Goal: Task Accomplishment & Management: Use online tool/utility

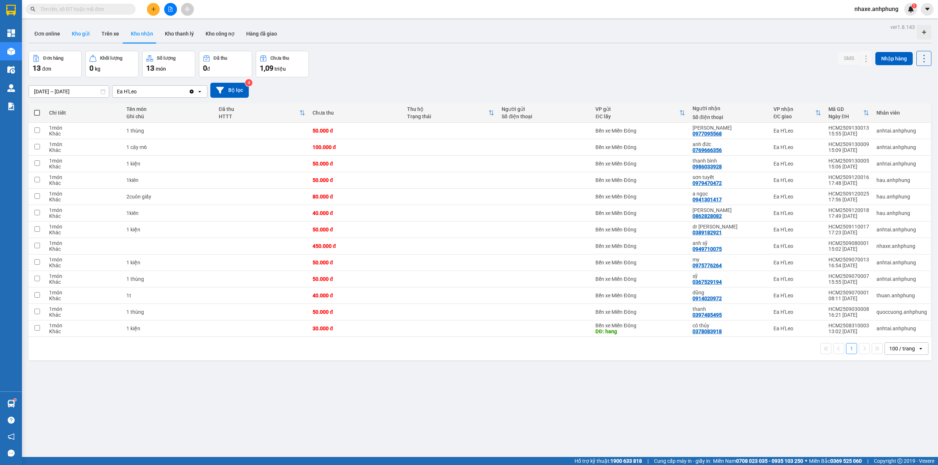
click at [74, 34] on button "Kho gửi" at bounding box center [81, 34] width 30 height 18
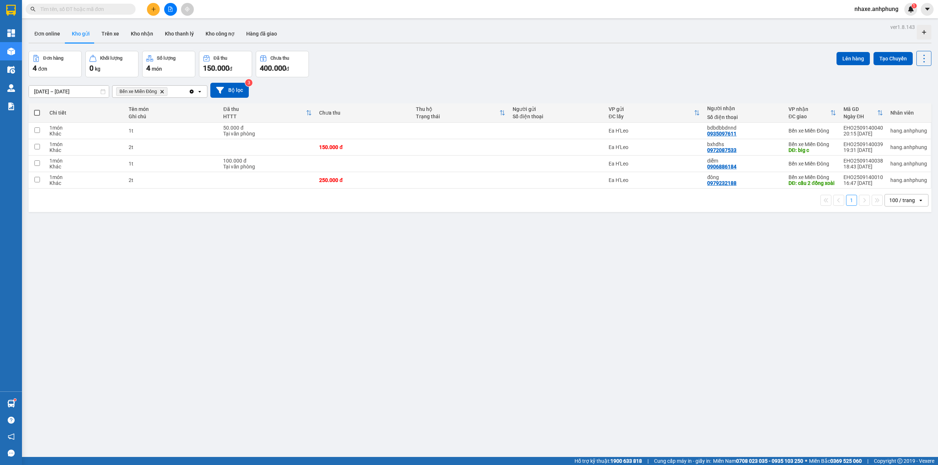
click at [37, 114] on span at bounding box center [37, 113] width 6 height 6
click at [37, 109] on input "checkbox" at bounding box center [37, 109] width 0 height 0
checkbox input "true"
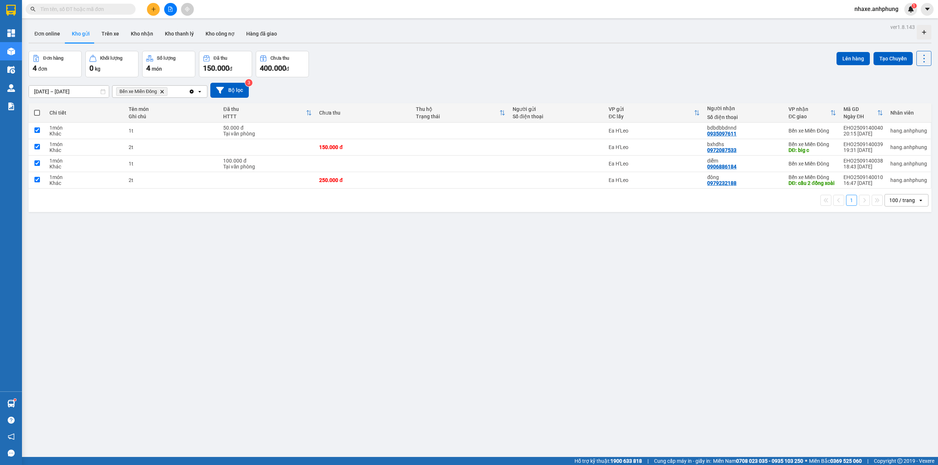
checkbox input "true"
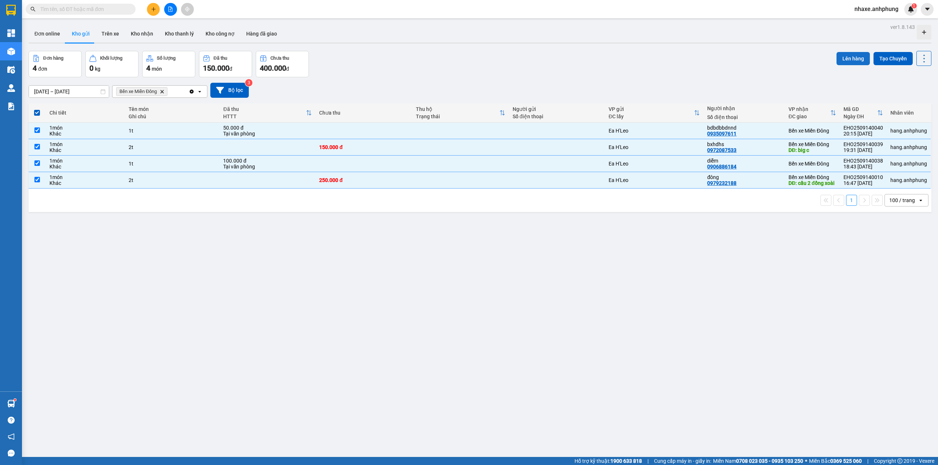
click at [844, 59] on button "Lên hàng" at bounding box center [852, 58] width 33 height 13
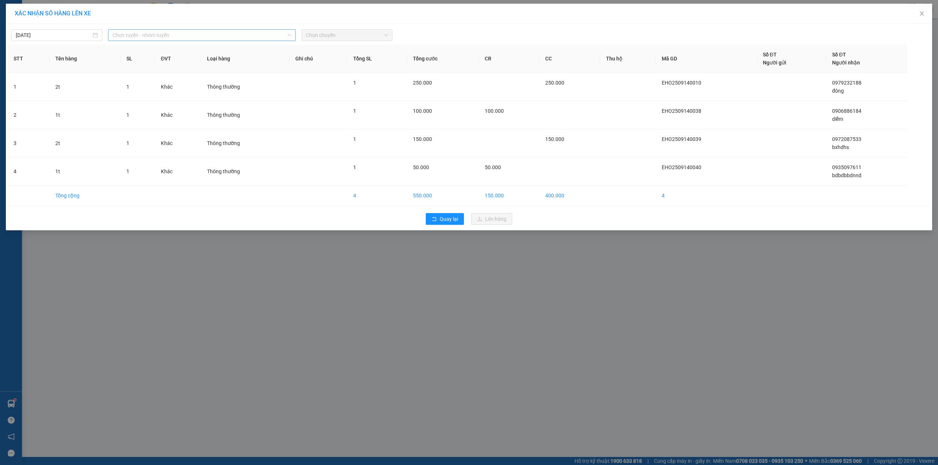
click at [160, 32] on span "Chọn tuyến - nhóm tuyến" at bounding box center [201, 35] width 179 height 11
click at [158, 75] on li "Ea H'[PERSON_NAME] - Hồ [PERSON_NAME]" at bounding box center [202, 74] width 188 height 12
click at [332, 36] on span "Chọn chuyến" at bounding box center [347, 35] width 82 height 11
click at [337, 70] on div "21:00 - 47H-036.99" at bounding box center [334, 73] width 57 height 8
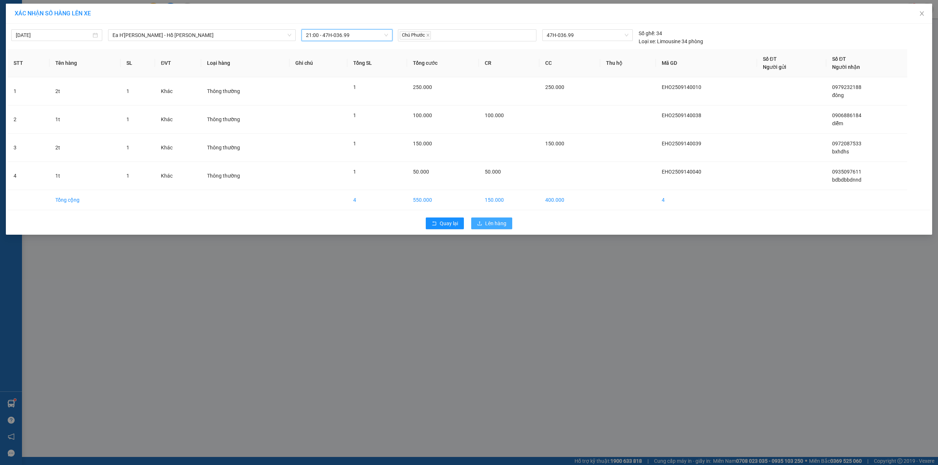
click at [495, 224] on span "Lên hàng" at bounding box center [495, 223] width 21 height 8
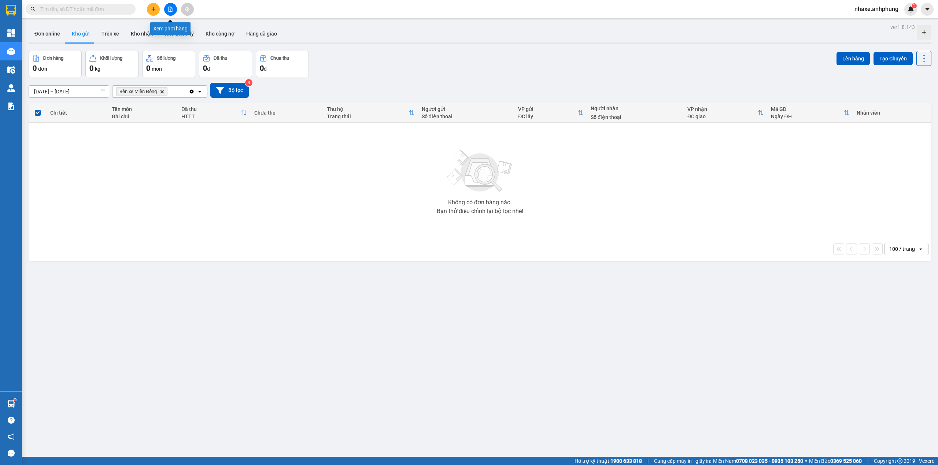
click at [171, 8] on icon "file-add" at bounding box center [170, 9] width 5 height 5
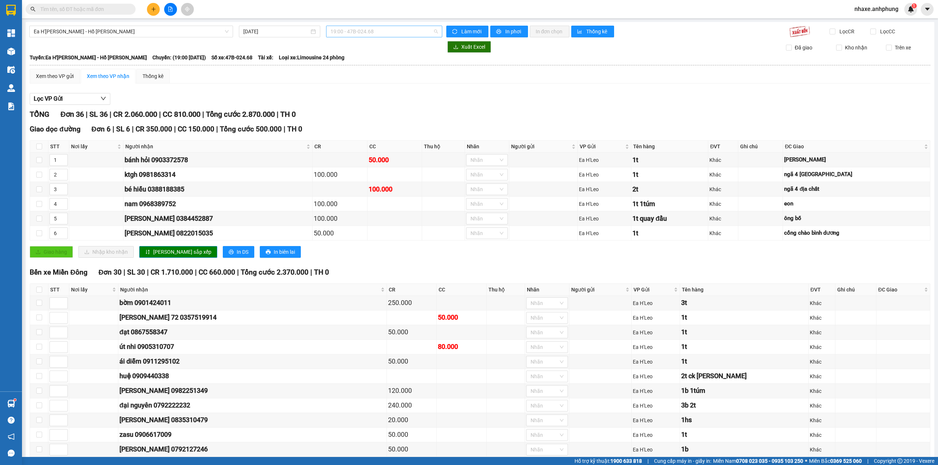
click at [384, 31] on span "19:00 - 47B-024.68" at bounding box center [384, 31] width 108 height 11
click at [358, 72] on div "21:00 - 47H-036.99" at bounding box center [356, 70] width 57 height 8
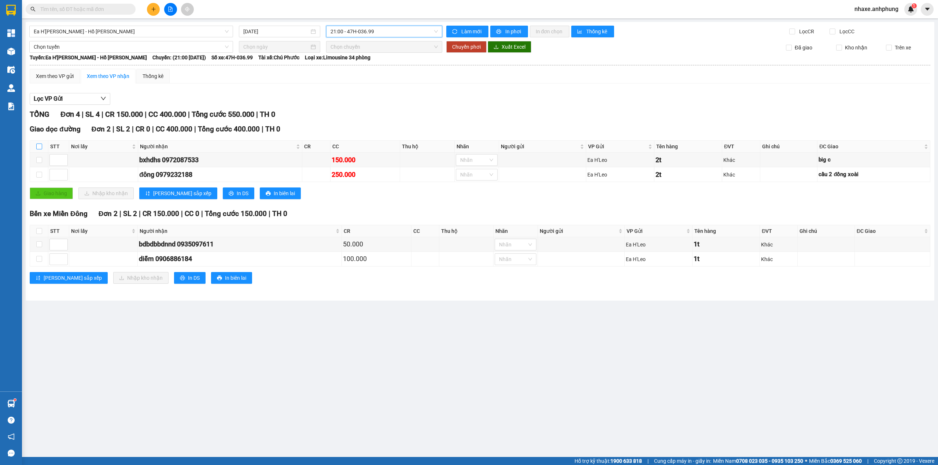
click at [37, 147] on input "checkbox" at bounding box center [39, 147] width 6 height 6
checkbox input "true"
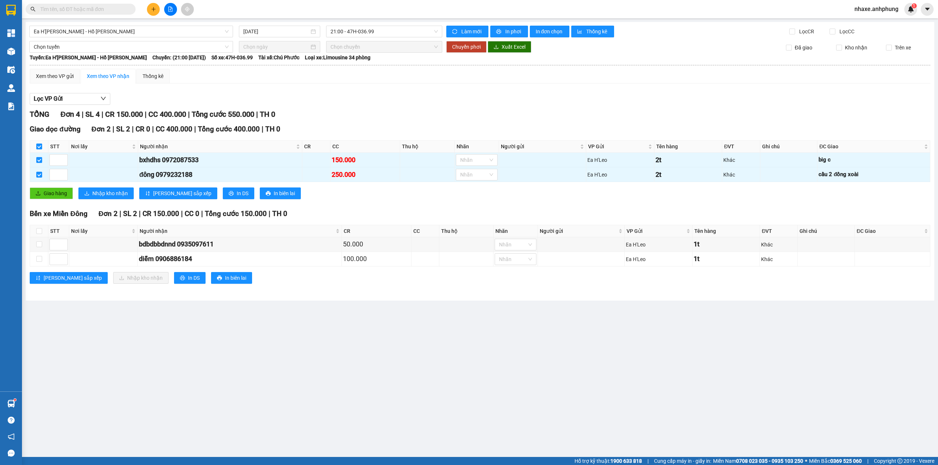
click at [37, 147] on input "checkbox" at bounding box center [39, 147] width 6 height 6
checkbox input "false"
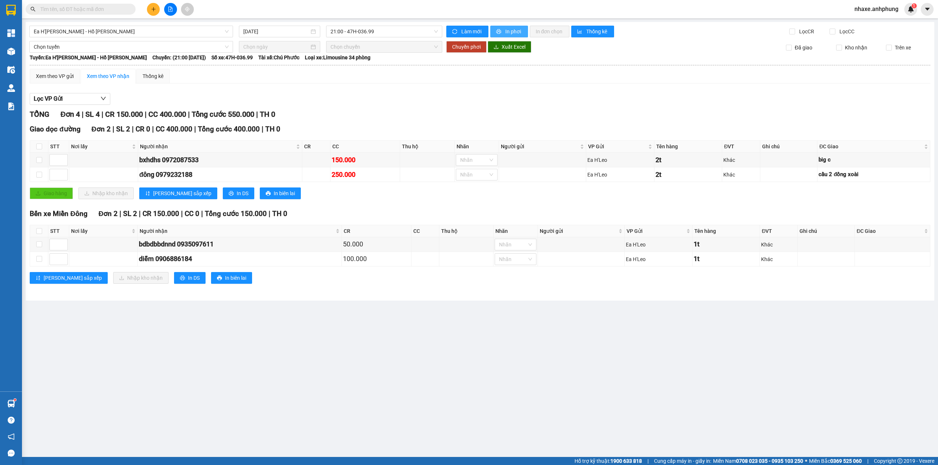
click at [517, 31] on span "In phơi" at bounding box center [513, 31] width 17 height 8
click at [93, 12] on input "text" at bounding box center [83, 9] width 86 height 8
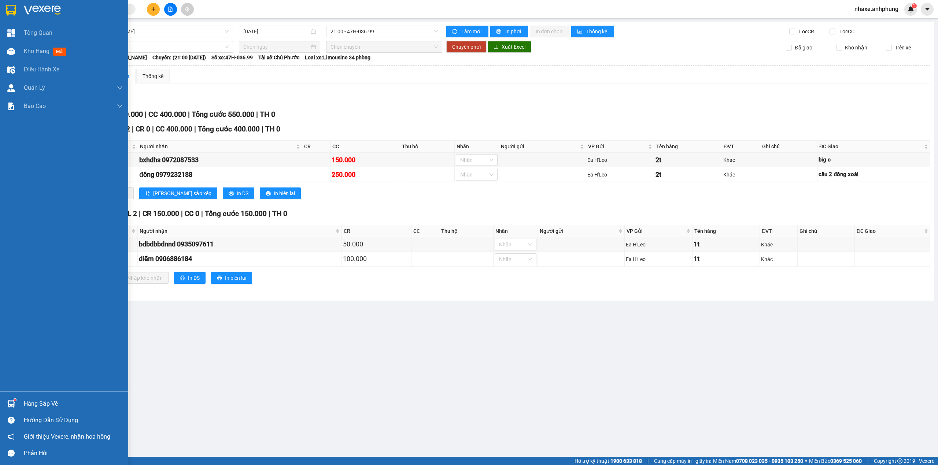
click at [37, 8] on img at bounding box center [42, 10] width 37 height 11
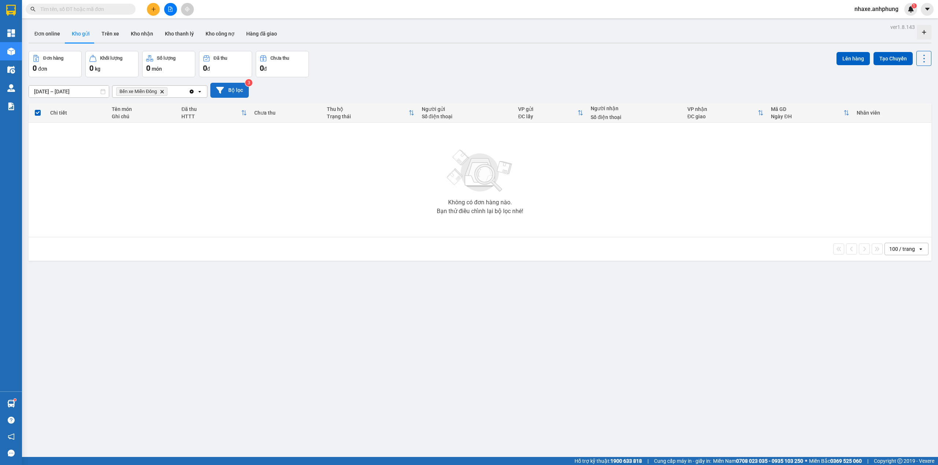
click at [231, 93] on button "Bộ lọc" at bounding box center [229, 90] width 38 height 15
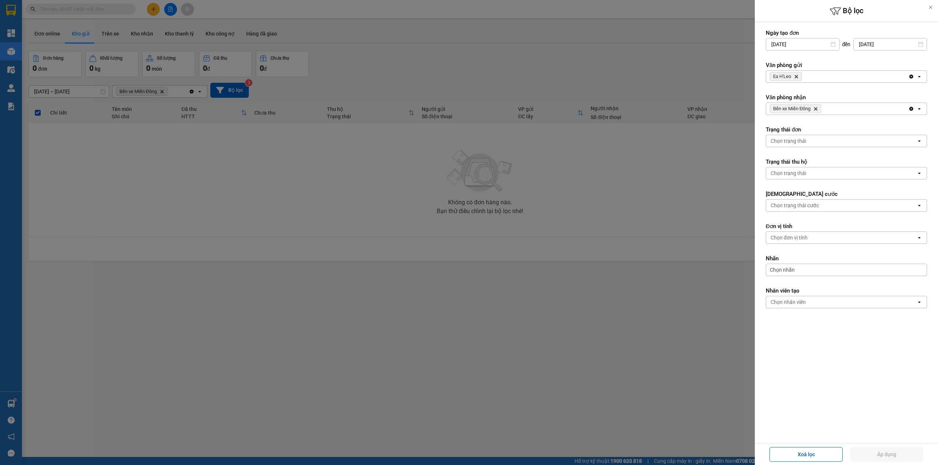
click at [798, 77] on icon "Delete" at bounding box center [796, 76] width 4 height 4
click at [798, 77] on div "Chọn văn phòng" at bounding box center [789, 76] width 37 height 7
click at [803, 97] on div "Bến xe Miền Đông" at bounding box center [846, 92] width 161 height 13
click at [817, 110] on icon "Bến xe Miền Đông, close by backspace" at bounding box center [815, 108] width 3 height 3
click at [818, 110] on div "Chọn văn phòng" at bounding box center [841, 109] width 150 height 12
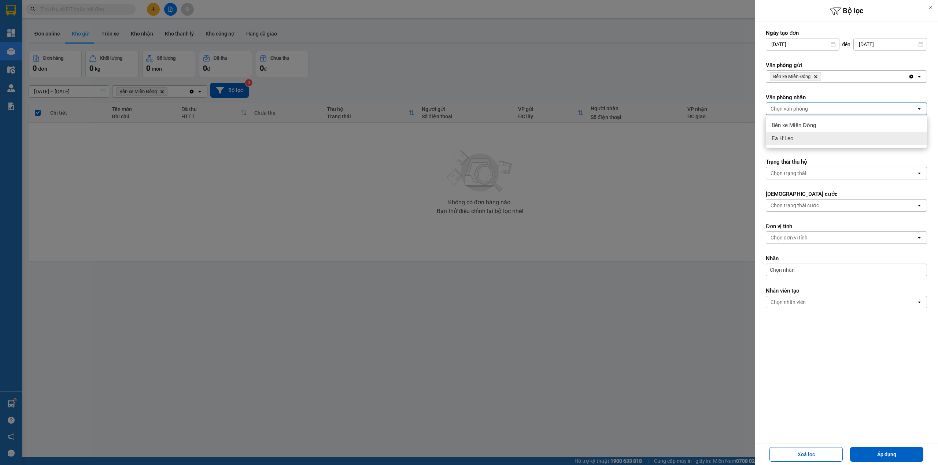
click at [817, 141] on div "Ea H'Leo" at bounding box center [846, 138] width 161 height 13
click at [887, 453] on button "Áp dụng" at bounding box center [886, 454] width 73 height 15
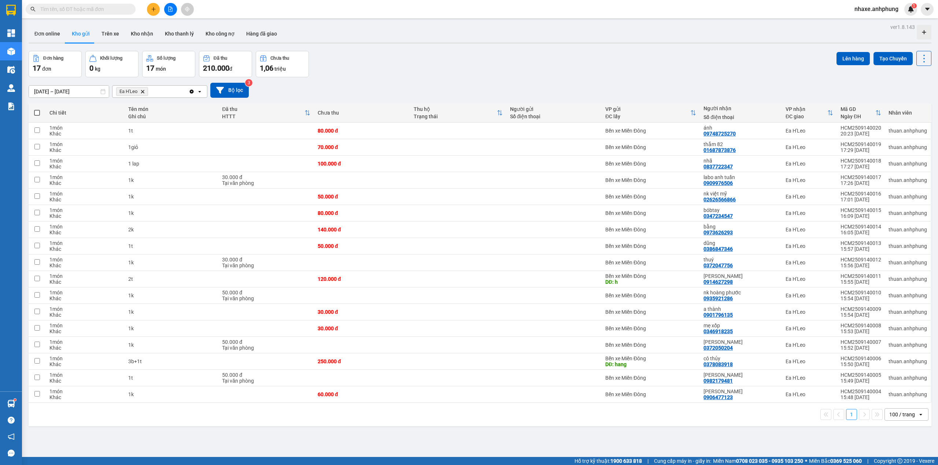
click at [35, 113] on span at bounding box center [37, 113] width 6 height 6
click at [37, 109] on input "checkbox" at bounding box center [37, 109] width 0 height 0
checkbox input "true"
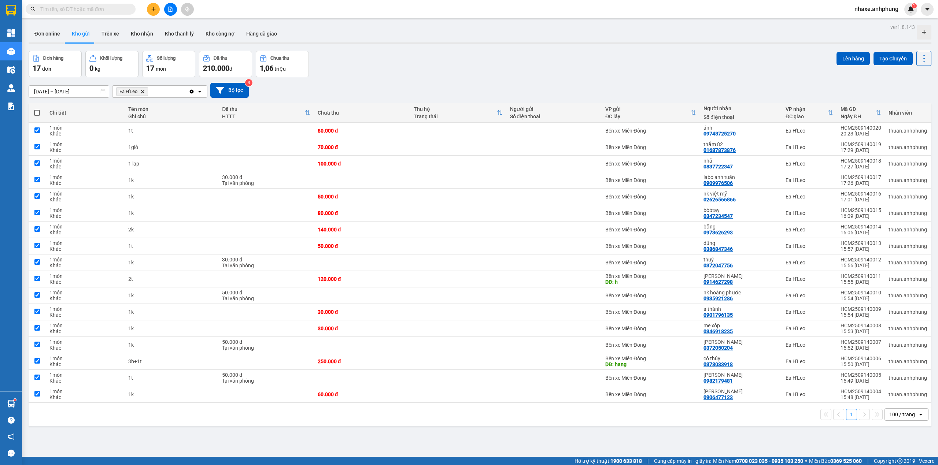
checkbox input "true"
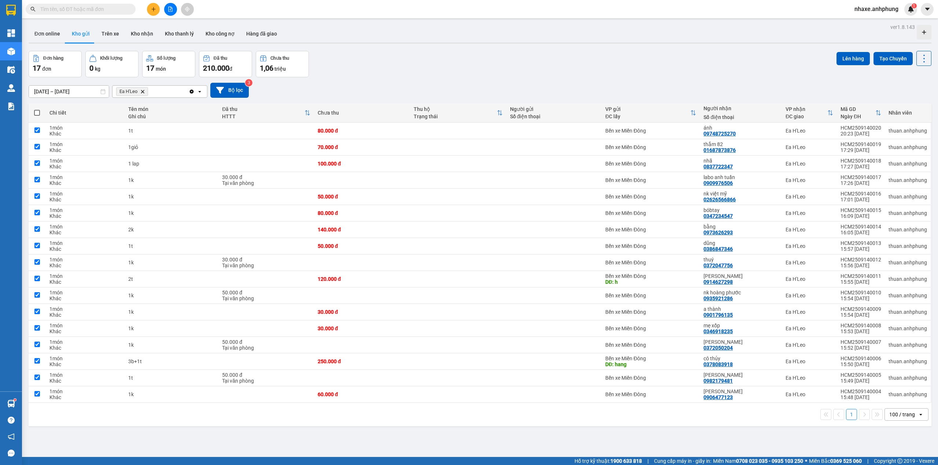
checkbox input "true"
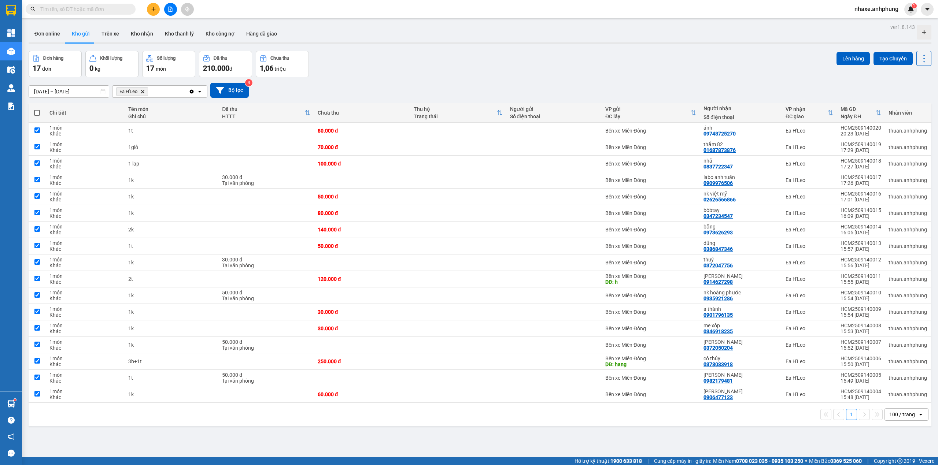
checkbox input "true"
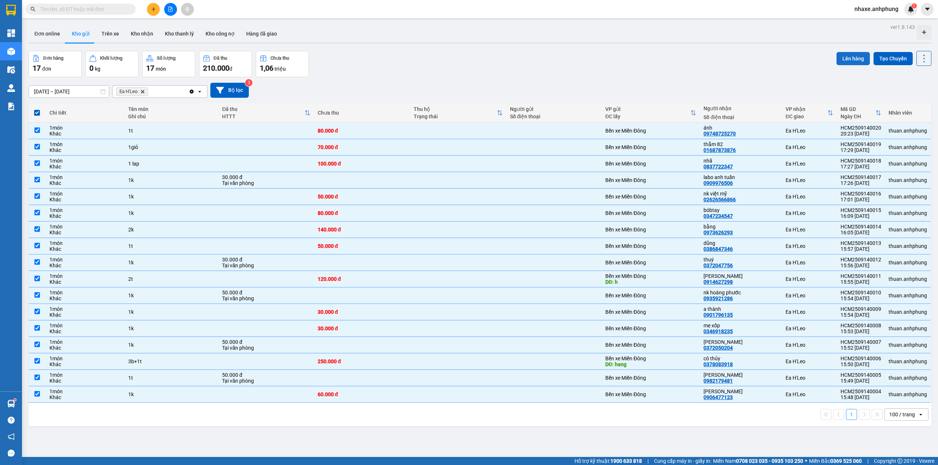
click at [839, 57] on button "Lên hàng" at bounding box center [852, 58] width 33 height 13
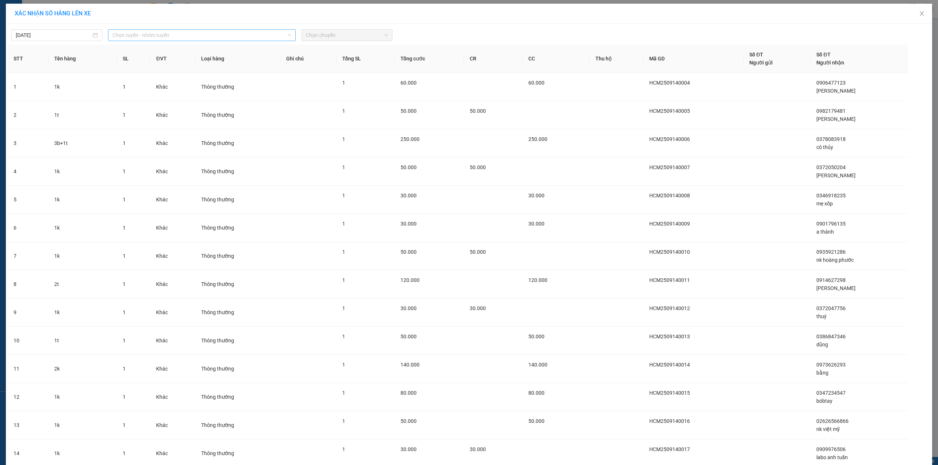
click at [186, 38] on span "Chọn tuyến - nhóm tuyến" at bounding box center [201, 35] width 179 height 11
click at [162, 82] on li "[PERSON_NAME] H'[PERSON_NAME]" at bounding box center [201, 86] width 186 height 12
click at [332, 38] on span "Chọn chuyến" at bounding box center [347, 35] width 82 height 11
click at [330, 62] on div "19:30" at bounding box center [331, 62] width 57 height 8
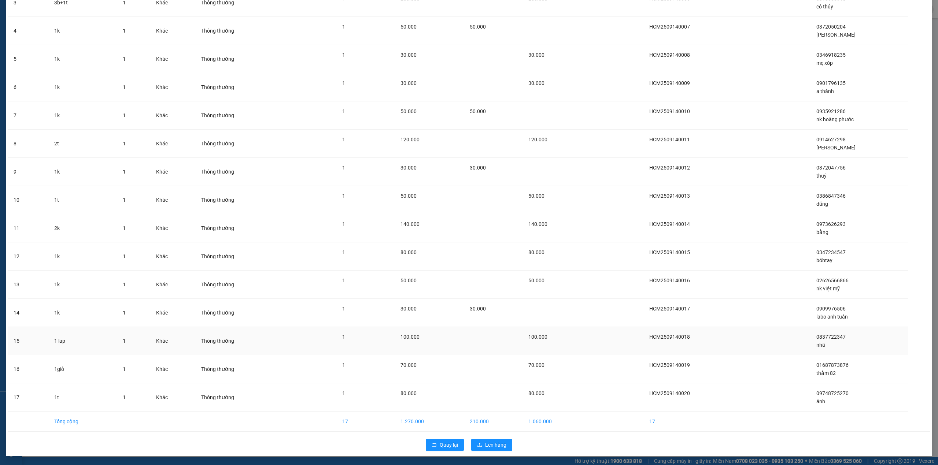
scroll to position [147, 0]
click at [488, 443] on span "Lên hàng" at bounding box center [495, 445] width 21 height 8
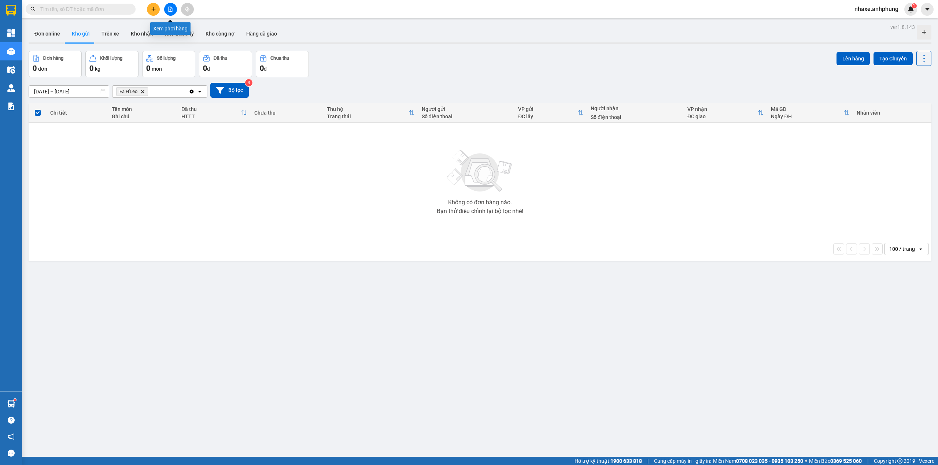
click at [166, 11] on button at bounding box center [170, 9] width 13 height 13
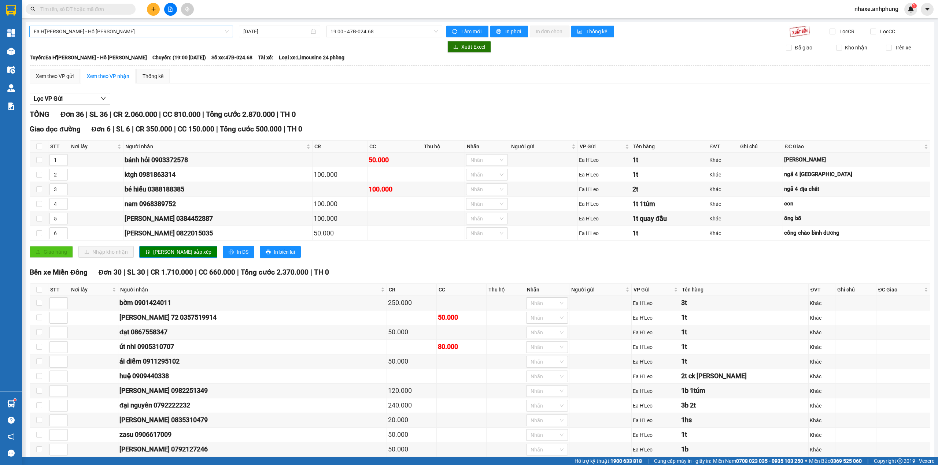
click at [176, 36] on span "Ea H'[PERSON_NAME] - Hồ [PERSON_NAME]" at bounding box center [131, 31] width 195 height 11
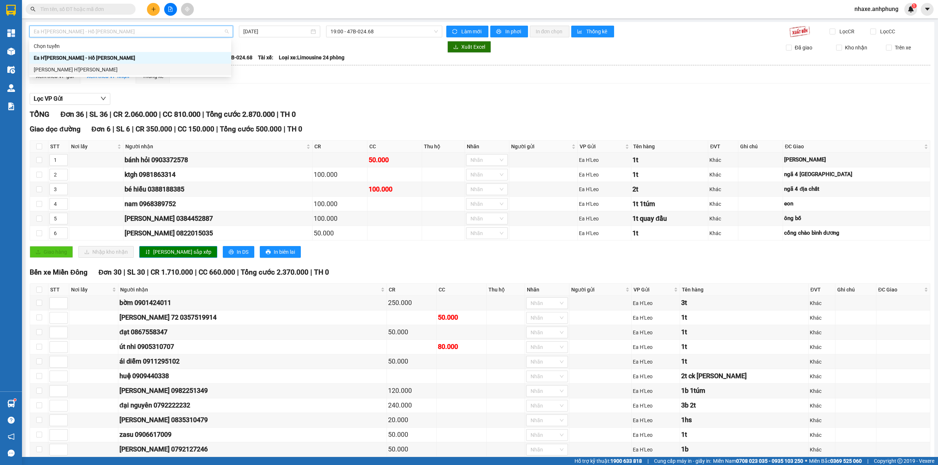
click at [152, 72] on div "[PERSON_NAME] H'[PERSON_NAME]" at bounding box center [130, 70] width 193 height 8
type input "[DATE]"
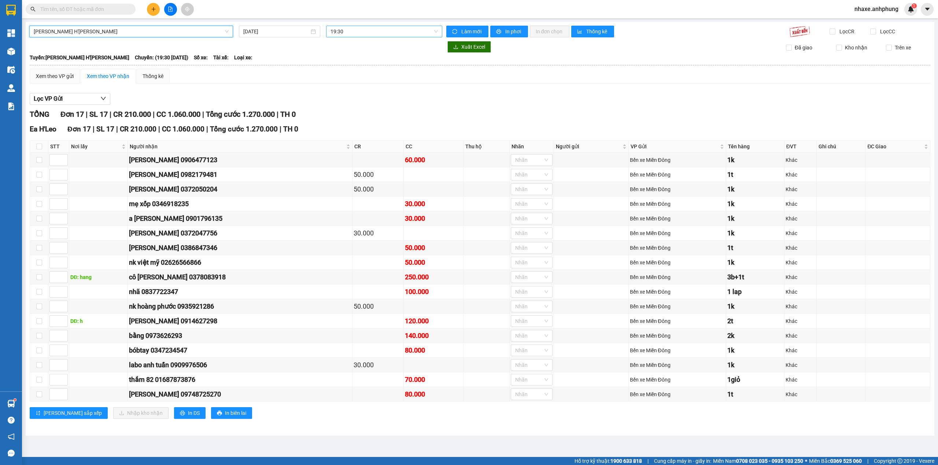
click at [362, 34] on span "19:30" at bounding box center [384, 31] width 108 height 11
click at [362, 60] on div "19:30" at bounding box center [358, 58] width 57 height 8
click at [513, 34] on span "In phơi" at bounding box center [513, 31] width 17 height 8
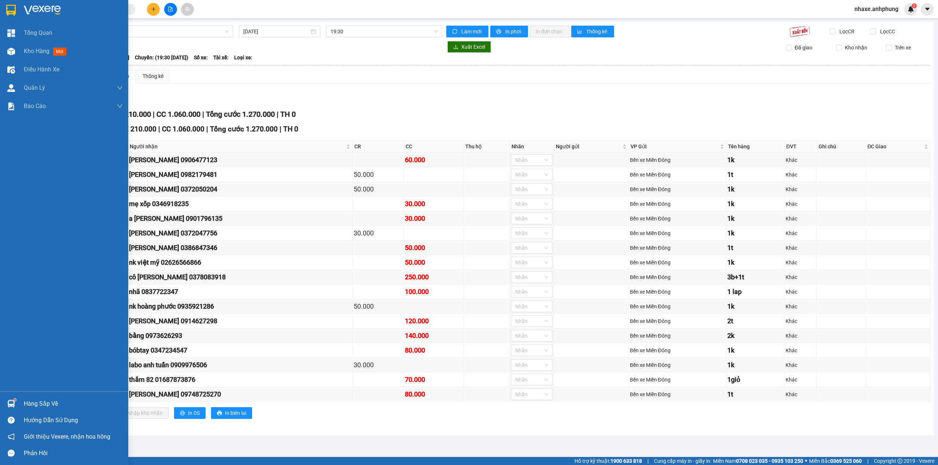
click at [56, 8] on img at bounding box center [42, 10] width 37 height 11
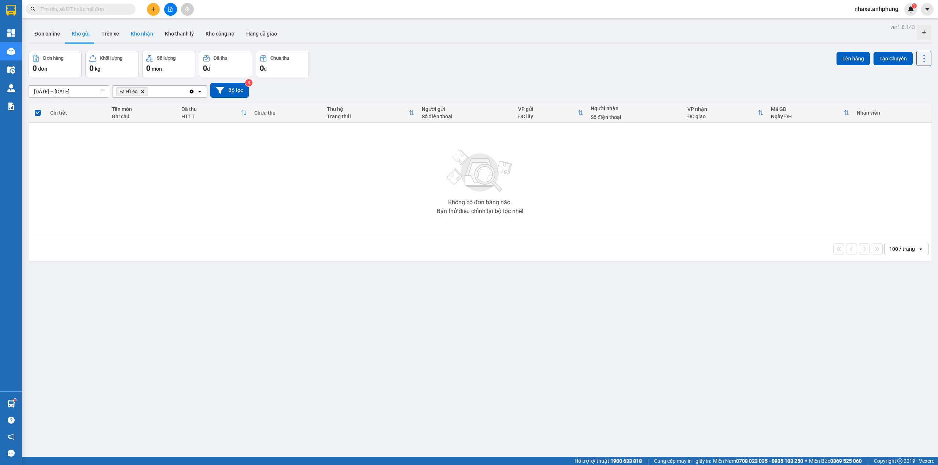
click at [144, 32] on button "Kho nhận" at bounding box center [142, 34] width 34 height 18
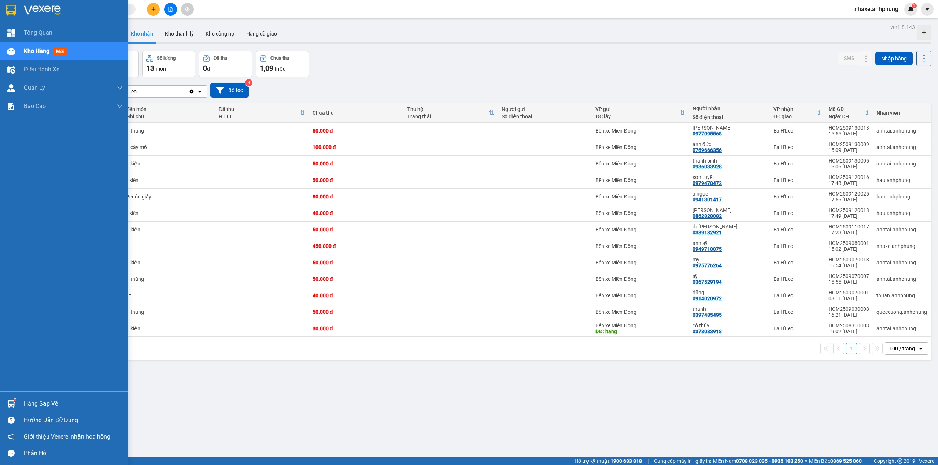
click at [43, 10] on img at bounding box center [42, 10] width 37 height 11
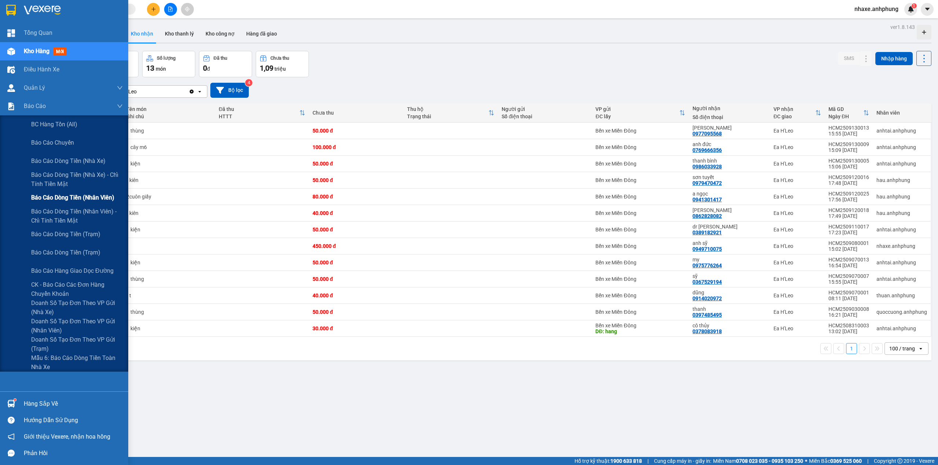
click at [74, 198] on span "Báo cáo dòng tiền (nhân viên)" at bounding box center [72, 197] width 83 height 9
